Goal: Information Seeking & Learning: Learn about a topic

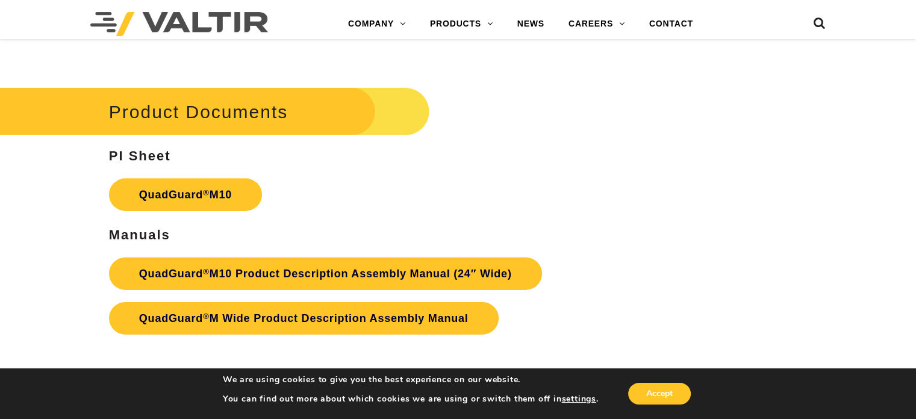
scroll to position [3795, 0]
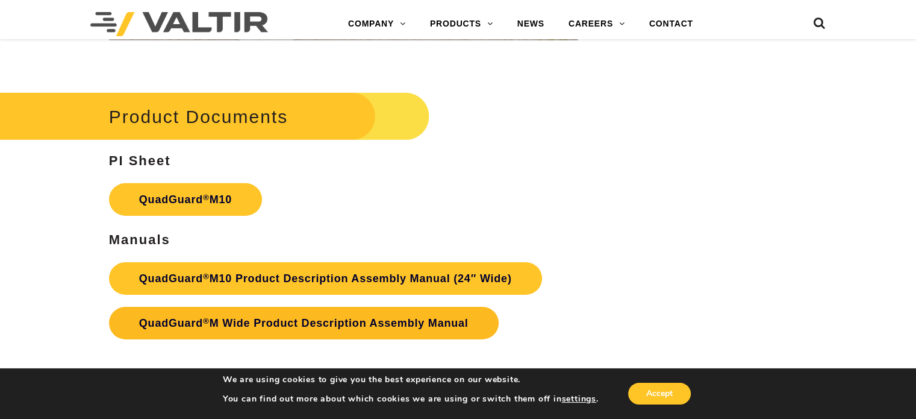
click at [313, 310] on link "QuadGuard ® M Wide Product Description Assembly Manual" at bounding box center [304, 323] width 390 height 33
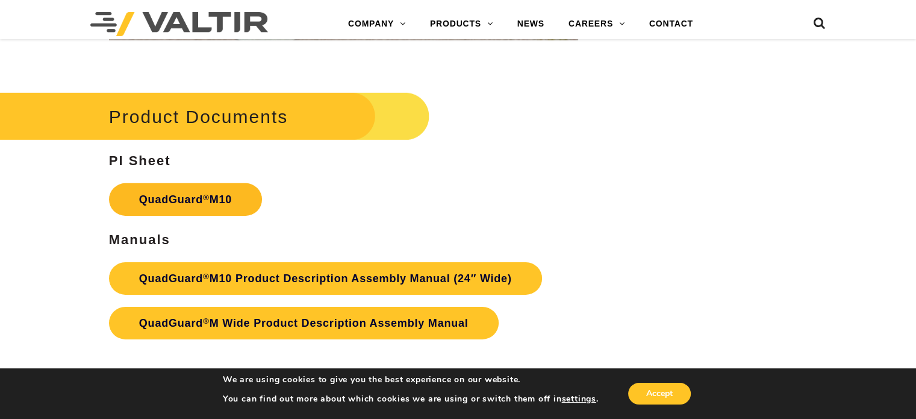
click at [179, 194] on link "QuadGuard ® M10" at bounding box center [185, 199] width 153 height 33
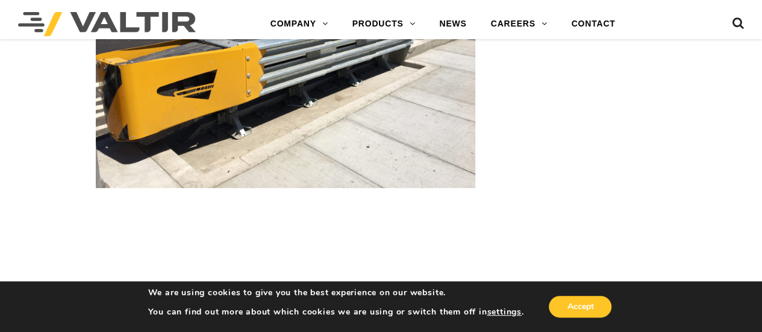
scroll to position [1988, 0]
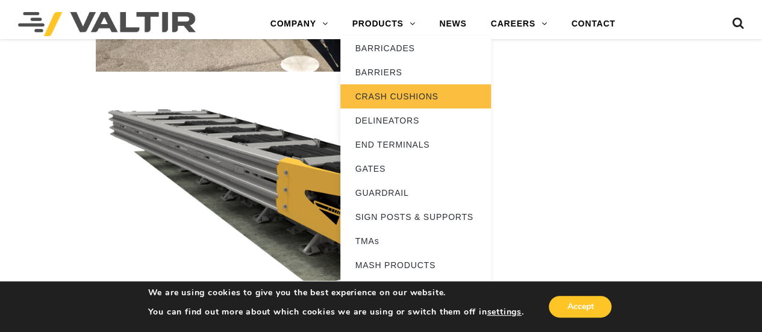
click at [390, 96] on link "CRASH CUSHIONS" at bounding box center [415, 96] width 151 height 24
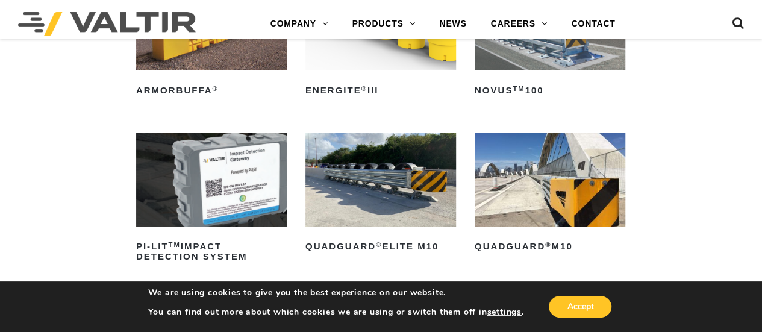
scroll to position [301, 0]
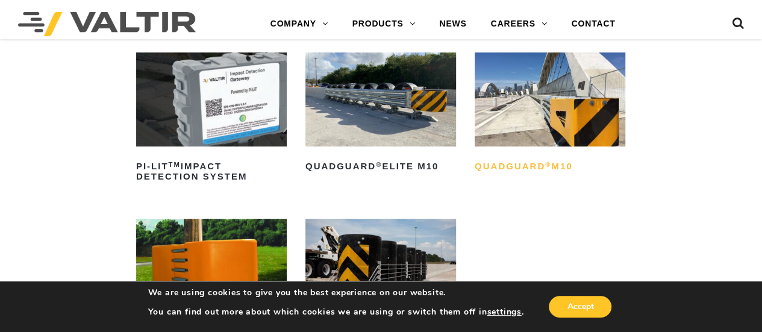
click at [506, 161] on h2 "QuadGuard ® M10" at bounding box center [550, 166] width 151 height 19
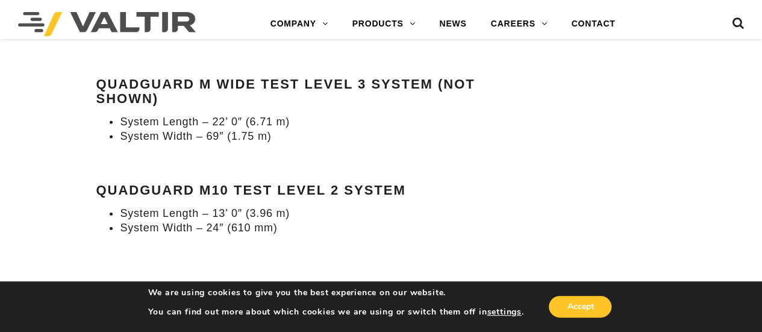
scroll to position [1205, 0]
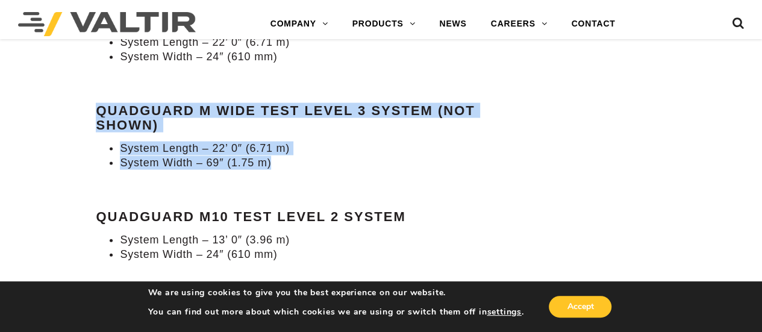
drag, startPoint x: 278, startPoint y: 163, endPoint x: 65, endPoint y: 107, distance: 220.6
click at [360, 145] on li "System Length – 22’ 0″ (6.71 m)" at bounding box center [297, 149] width 355 height 14
